Goal: Task Accomplishment & Management: Manage account settings

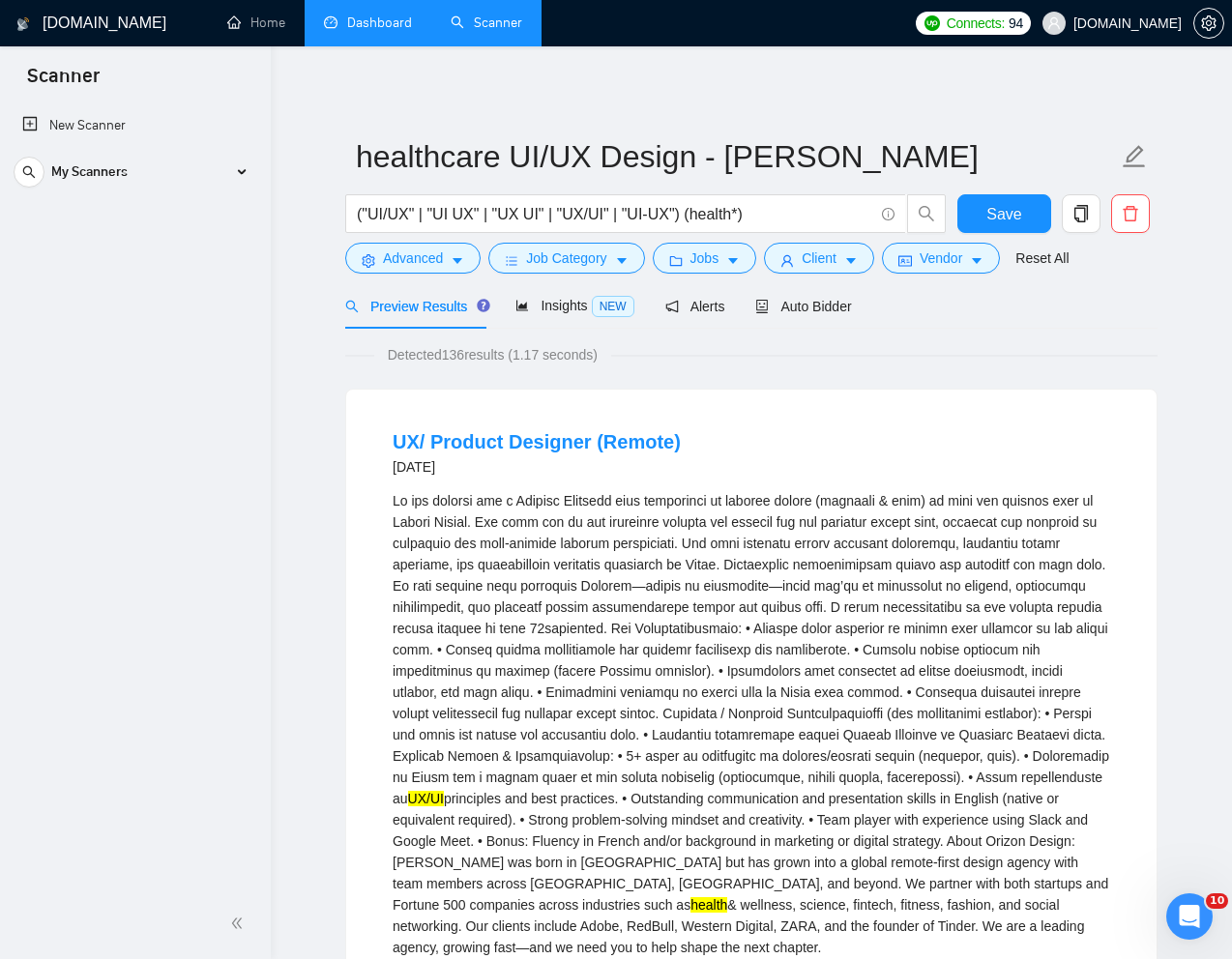
click at [376, 25] on link "Dashboard" at bounding box center [367, 23] width 88 height 17
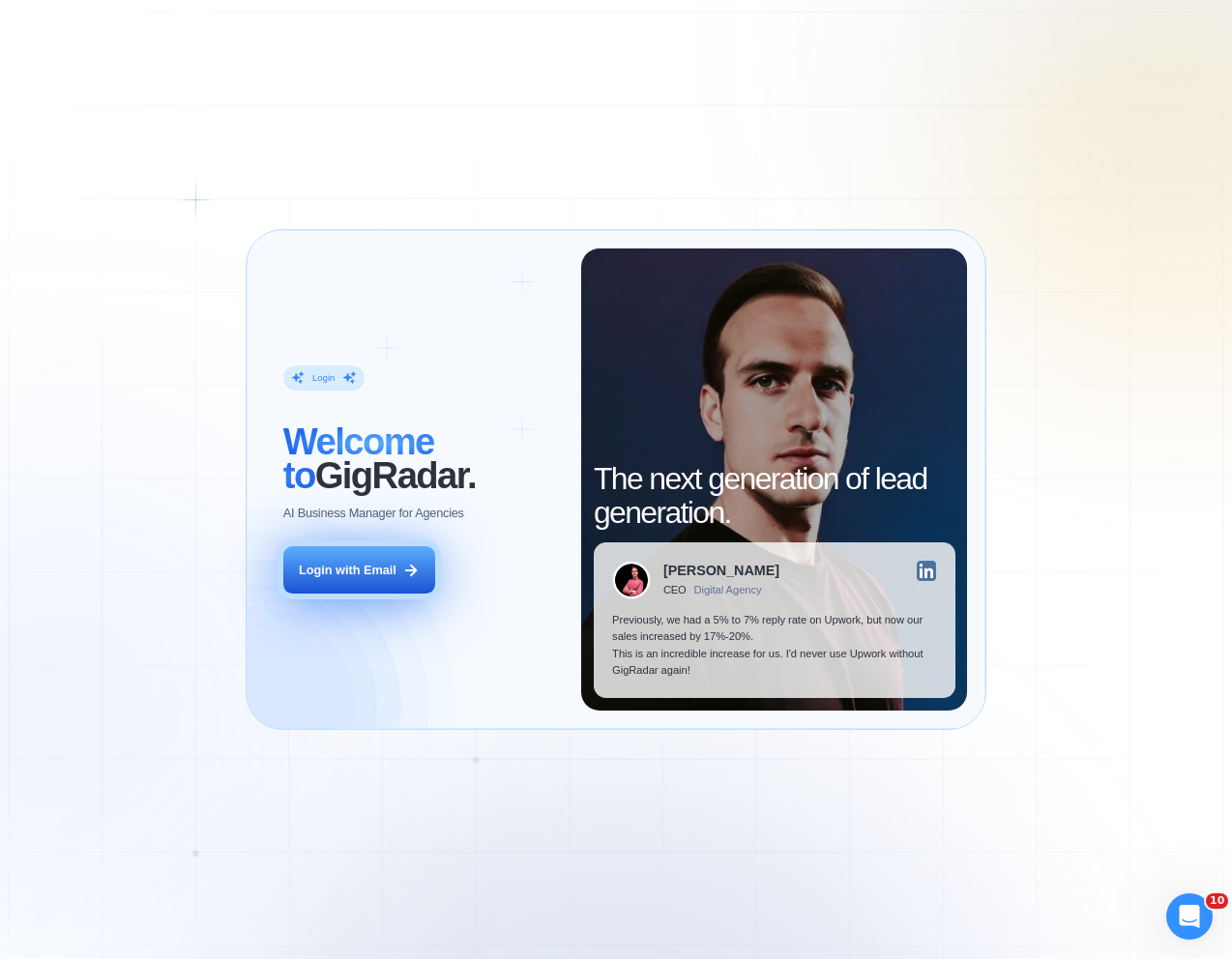
click at [357, 567] on div "Login with Email" at bounding box center [347, 571] width 98 height 18
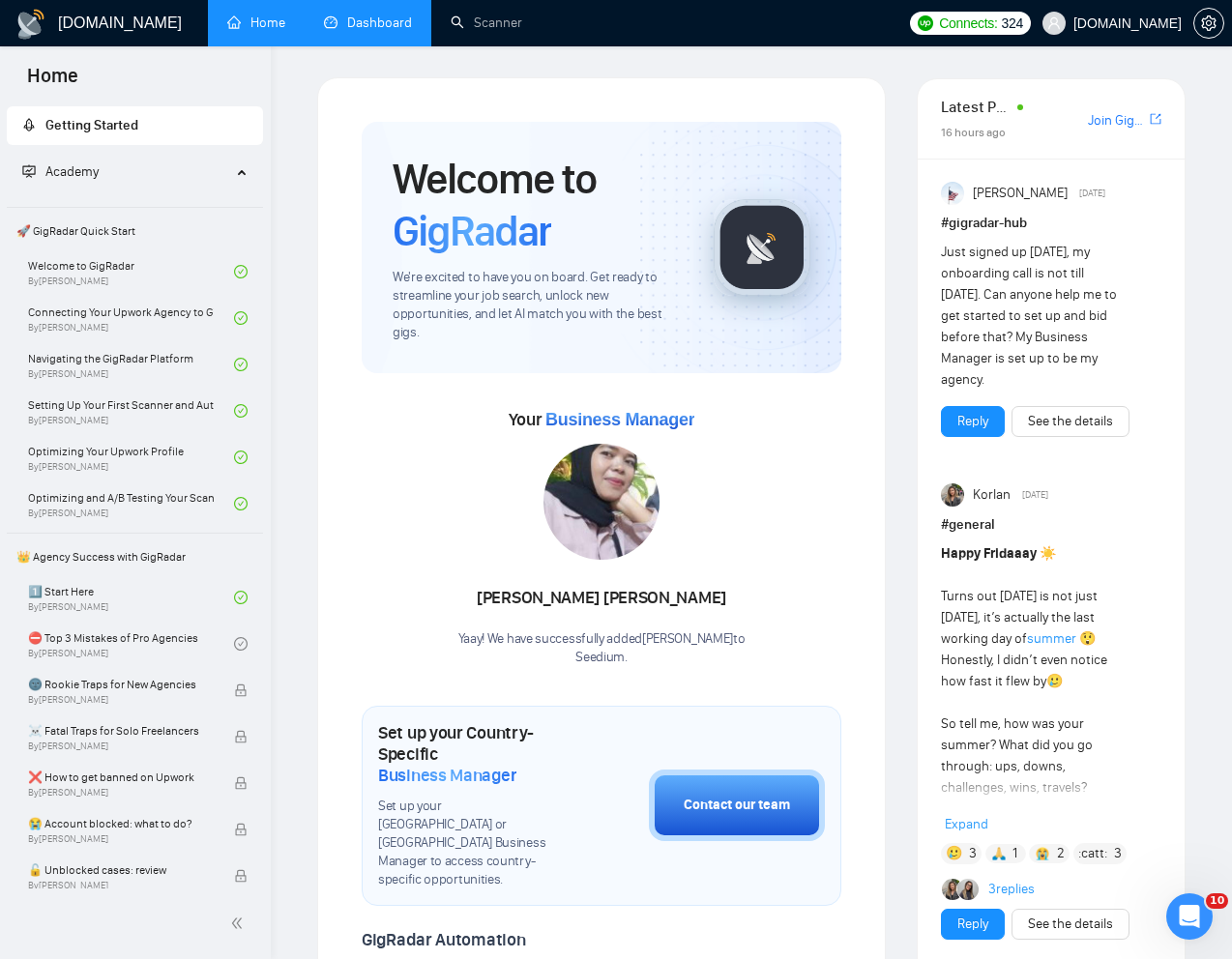
click at [387, 18] on link "Dashboard" at bounding box center [367, 23] width 88 height 17
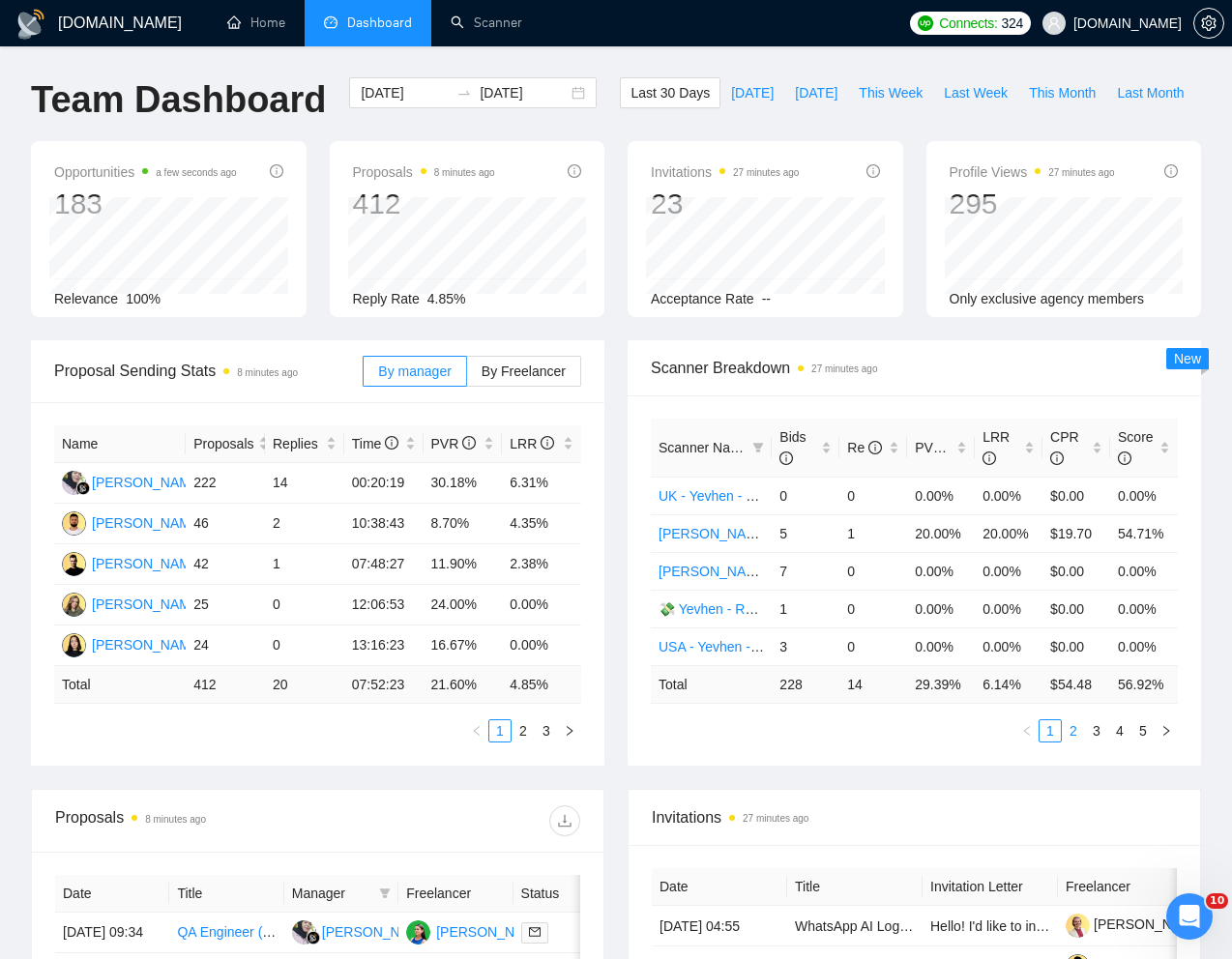
click at [1071, 741] on link "2" at bounding box center [1073, 730] width 21 height 21
click at [1053, 741] on link "1" at bounding box center [1049, 730] width 21 height 21
click at [826, 469] on div "Bids" at bounding box center [805, 447] width 52 height 43
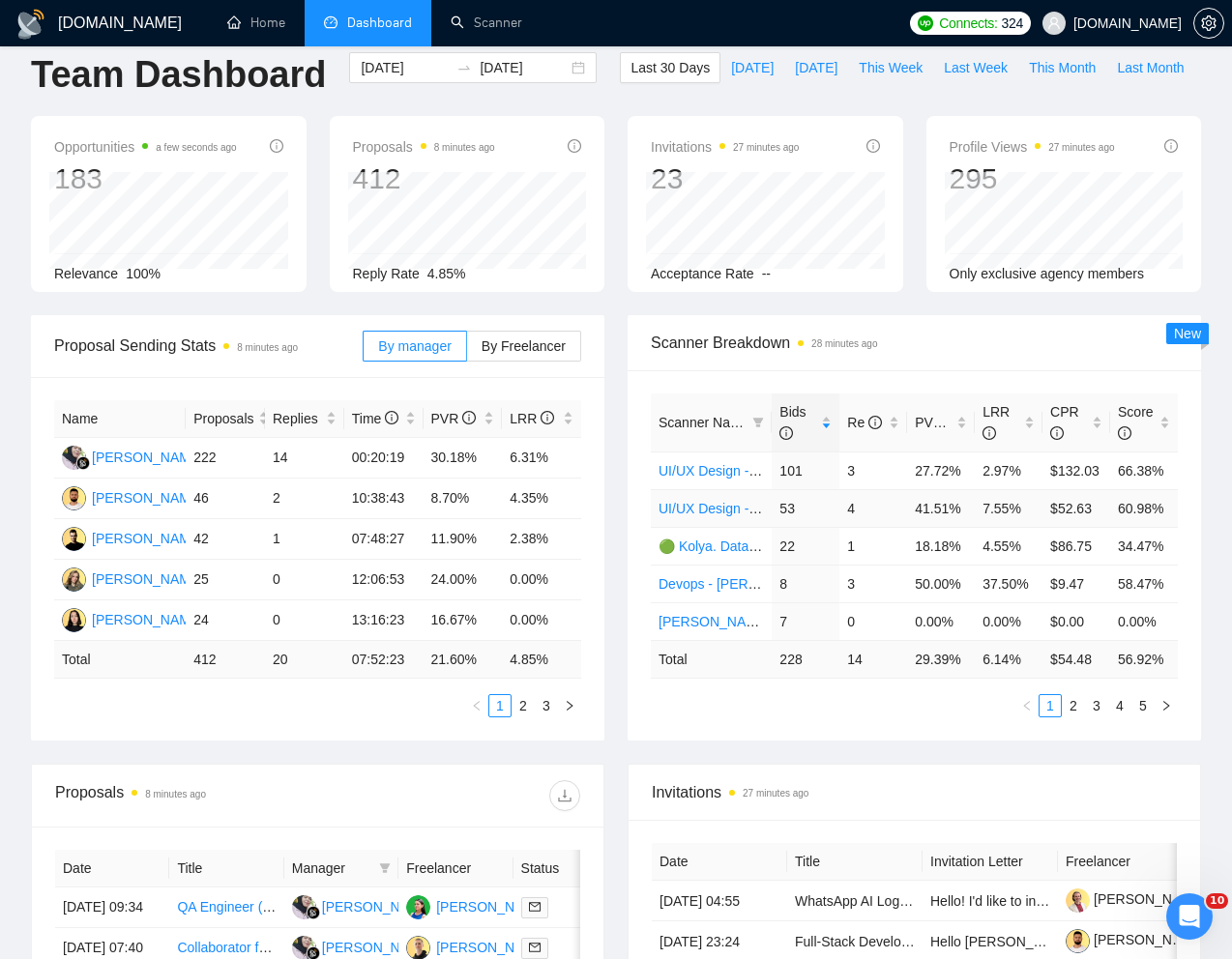
scroll to position [31, 0]
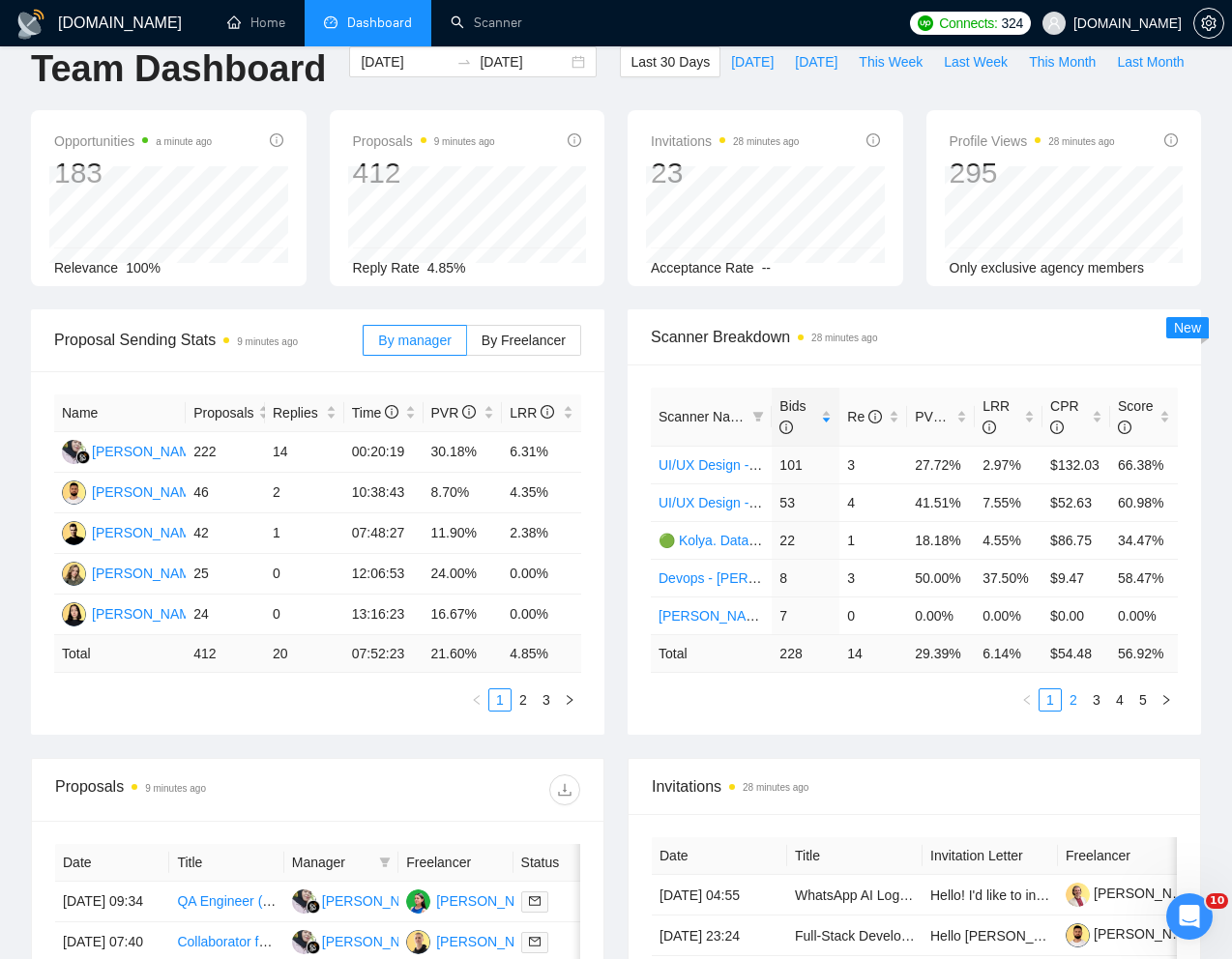
click at [1077, 711] on link "2" at bounding box center [1073, 700] width 21 height 21
click at [1094, 711] on link "3" at bounding box center [1095, 700] width 21 height 21
click at [1025, 706] on icon "left" at bounding box center [1027, 700] width 12 height 12
